Goal: Check status

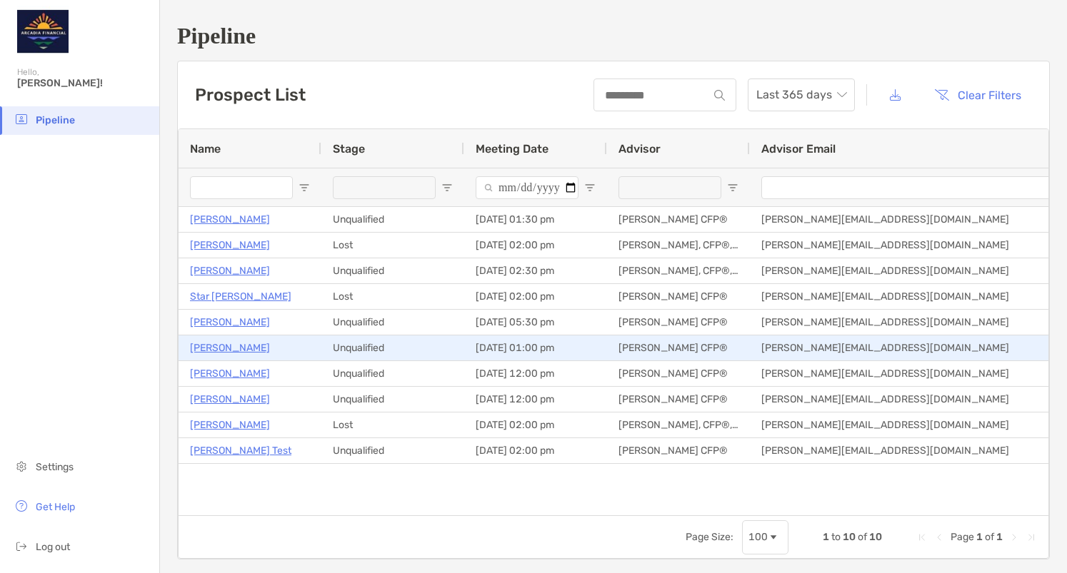
click at [232, 351] on p "[PERSON_NAME]" at bounding box center [230, 348] width 80 height 18
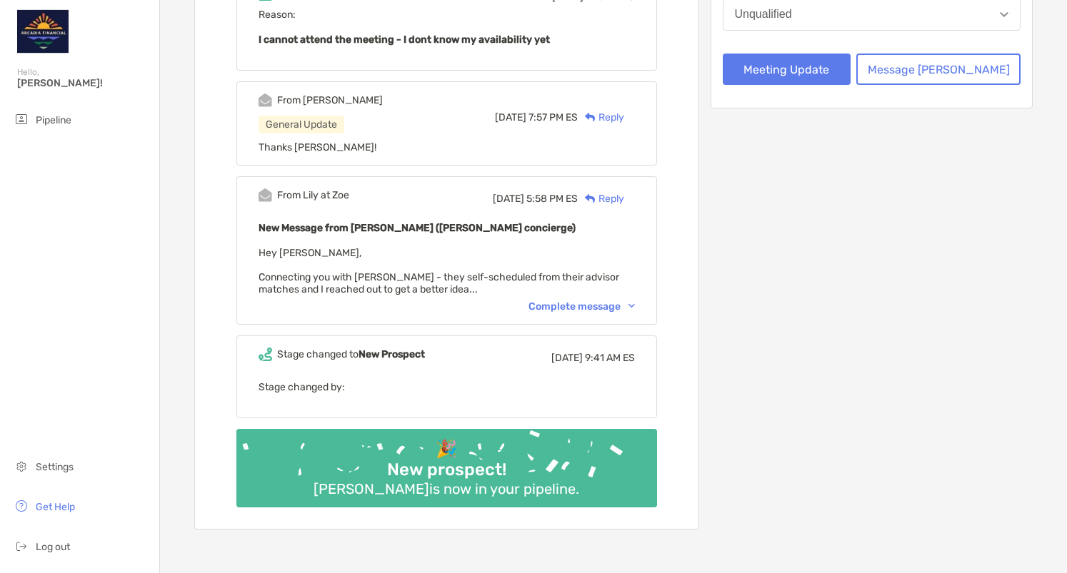
scroll to position [357, 0]
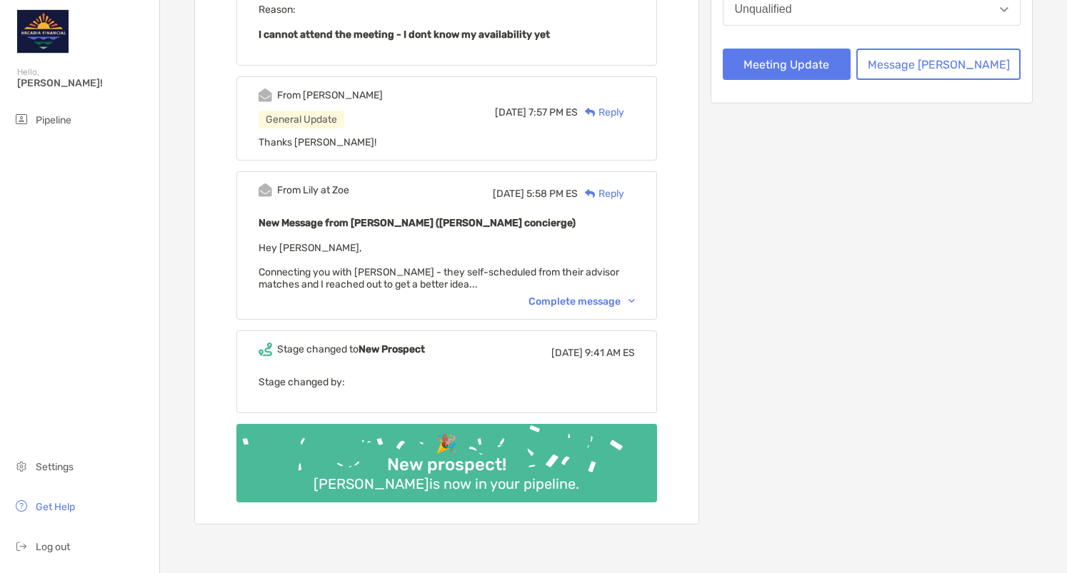
click at [564, 308] on div "Complete message" at bounding box center [581, 302] width 106 height 12
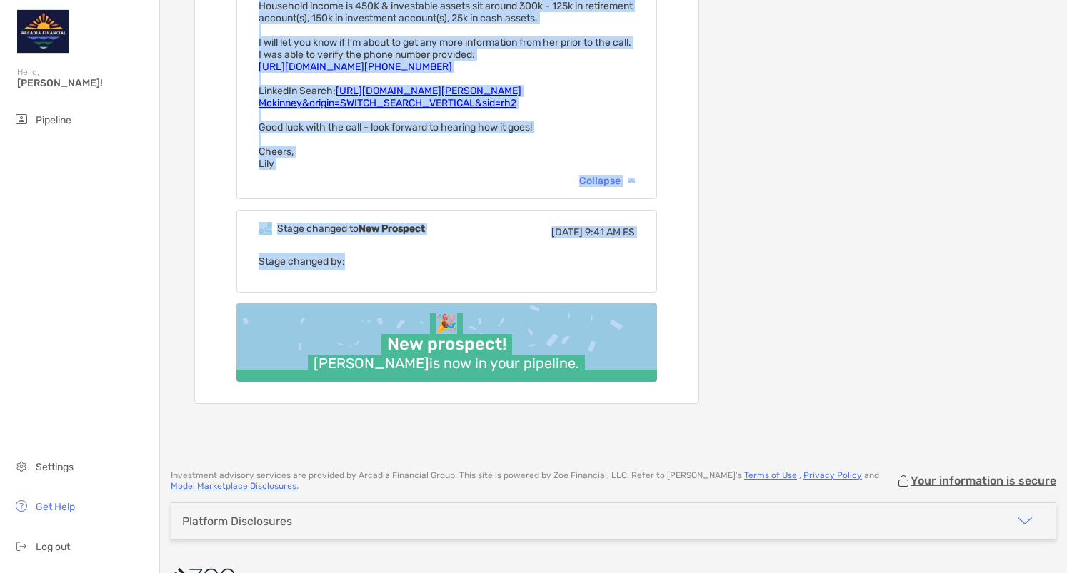
scroll to position [714, 0]
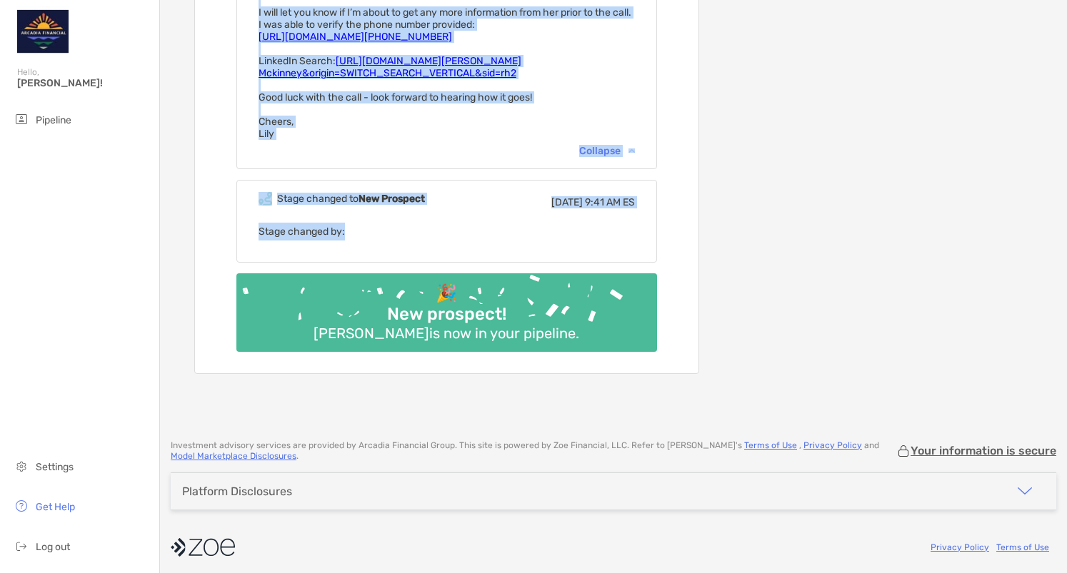
drag, startPoint x: 209, startPoint y: 141, endPoint x: 466, endPoint y: 242, distance: 277.0
copy div "Activity Timeline Closed request, Unqualified prospect Tue, Feb 18 7:23 AM ES S…"
